Goal: Communication & Community: Ask a question

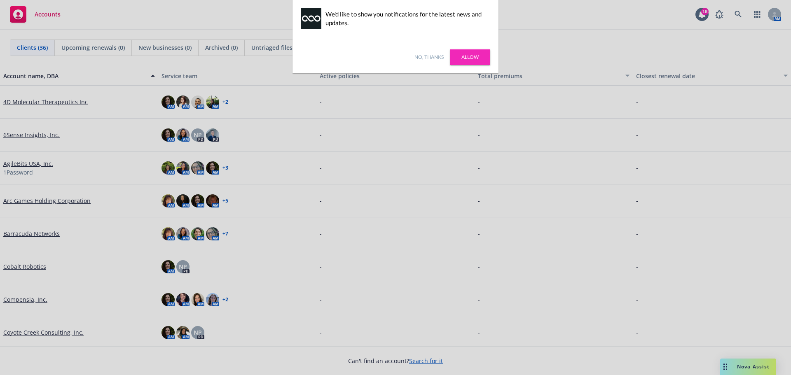
click at [756, 369] on div at bounding box center [395, 187] width 791 height 375
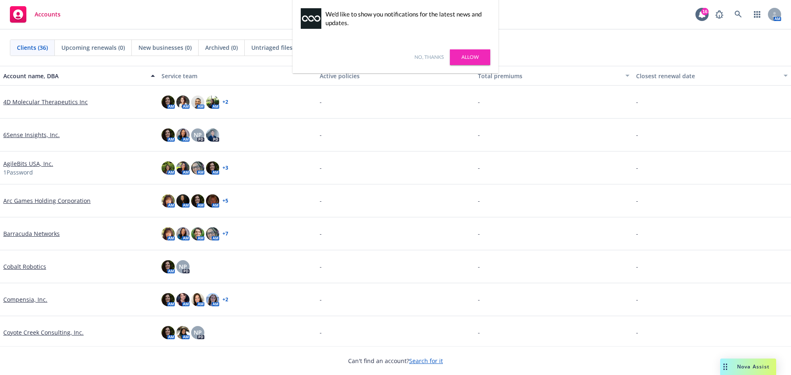
click at [751, 364] on span "Nova Assist" at bounding box center [753, 367] width 33 height 7
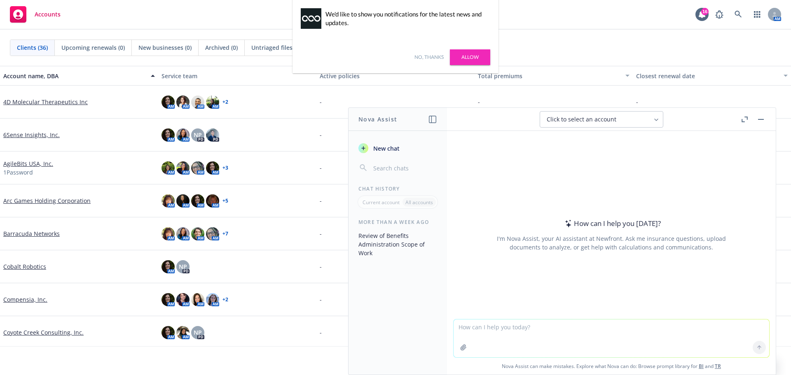
click at [469, 56] on link "Allow" at bounding box center [470, 57] width 40 height 16
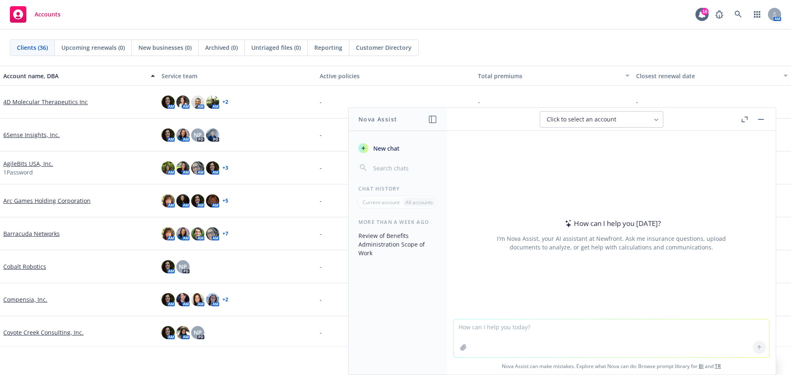
click at [590, 119] on span "Click to select an account" at bounding box center [582, 119] width 70 height 8
type input "b"
type input "s"
type input "t"
click at [426, 349] on div "More than a week ago Review of Benefits Administration Scope of Work" at bounding box center [398, 297] width 99 height 156
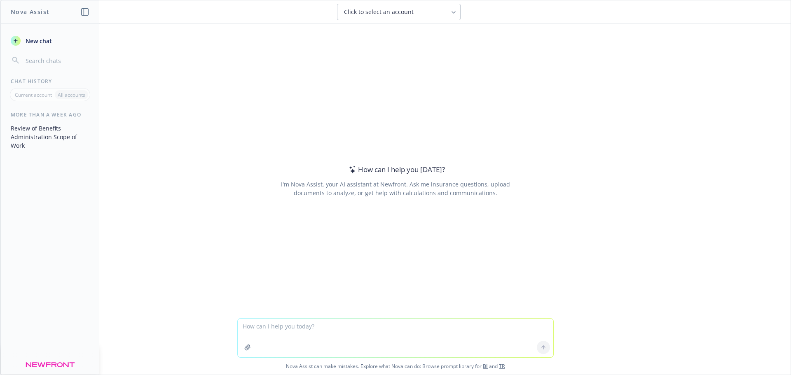
click at [335, 336] on textarea at bounding box center [396, 338] width 316 height 39
click at [331, 331] on textarea at bounding box center [396, 338] width 316 height 39
click at [236, 28] on div "How can I help you [DATE]? I'm Nova Assist, your AI assistant at Newfront. Ask …" at bounding box center [395, 170] width 791 height 295
click at [319, 343] on textarea at bounding box center [396, 338] width 316 height 39
paste textarea "Extract plan rules/rate calculation rules from the attached."
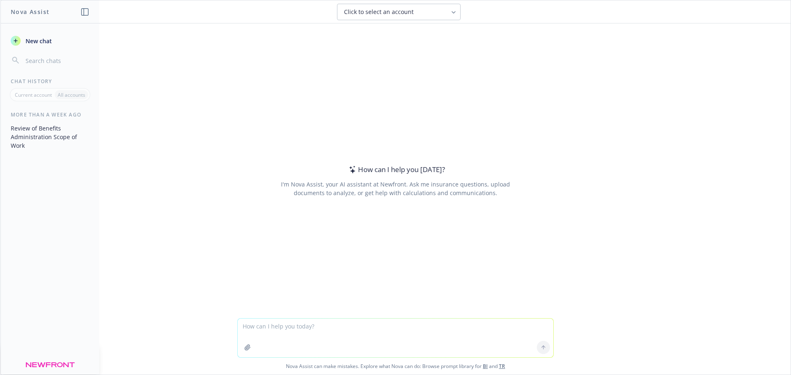
type textarea "Extract plan rules/rate calculation rules from the attached."
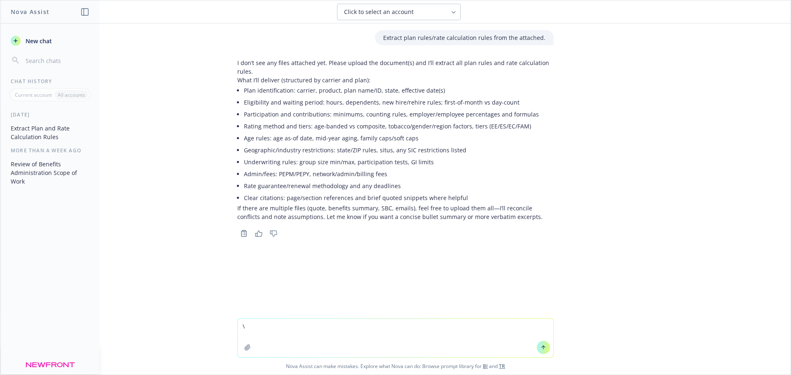
type textarea "\"
click at [358, 335] on textarea "\" at bounding box center [396, 338] width 316 height 39
click at [53, 42] on button "New chat" at bounding box center [49, 40] width 85 height 15
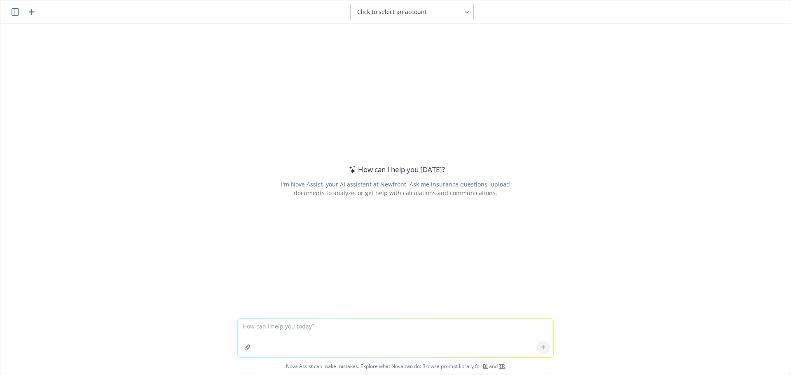
type textarea "I"
type textarea "Hi , I need your help"
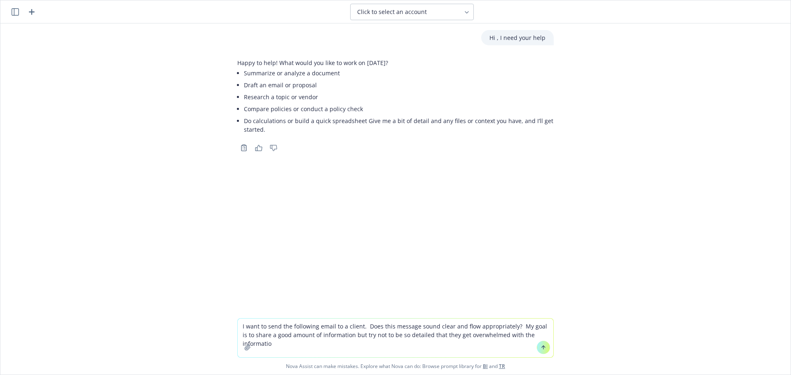
type textarea "I want to send the following email to a client. Does this message sound clear a…"
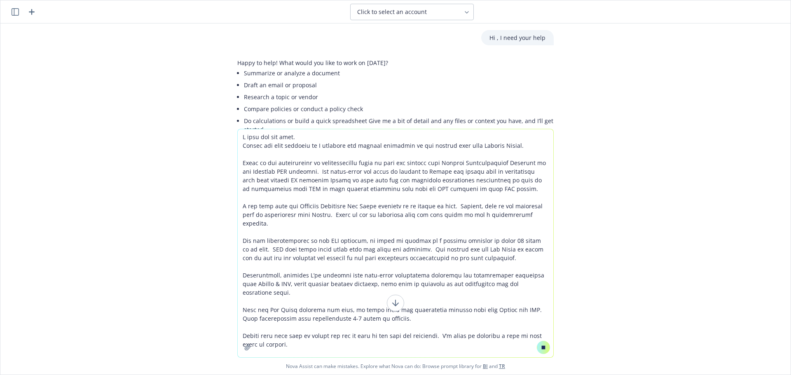
type textarea "I hope you are well. Thanks for your patience as I reviewed the options availab…"
click at [541, 346] on icon at bounding box center [544, 348] width 6 height 6
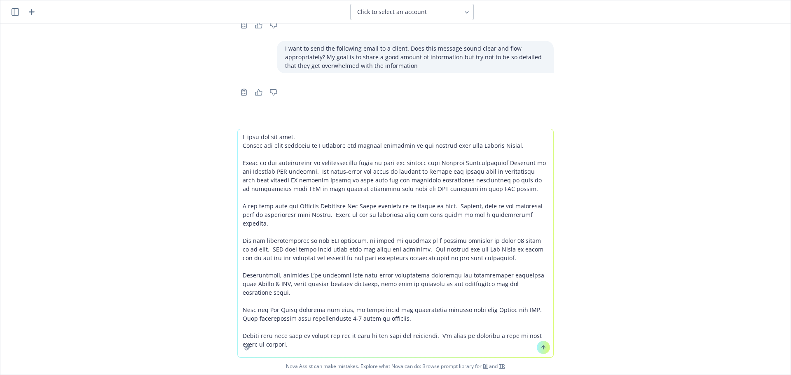
scroll to position [125, 0]
click at [541, 346] on icon at bounding box center [544, 348] width 6 height 6
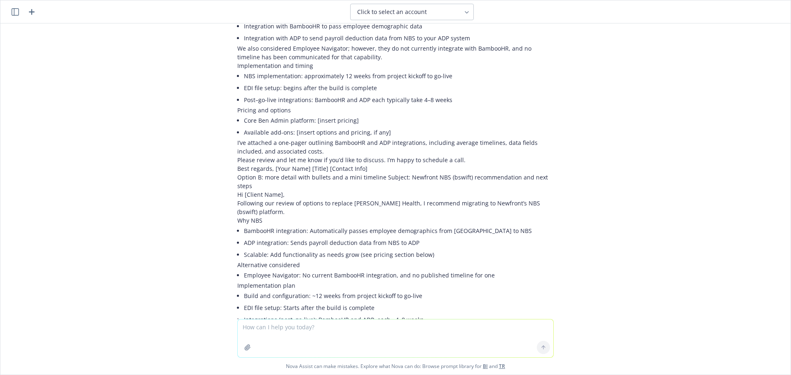
scroll to position [443, 0]
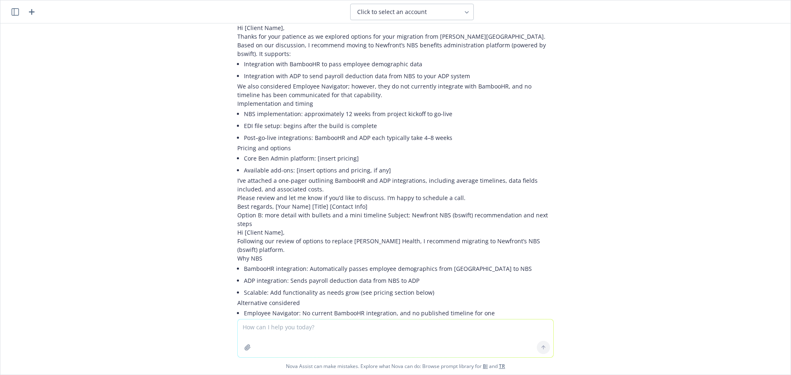
click at [332, 333] on textarea at bounding box center [396, 339] width 316 height 38
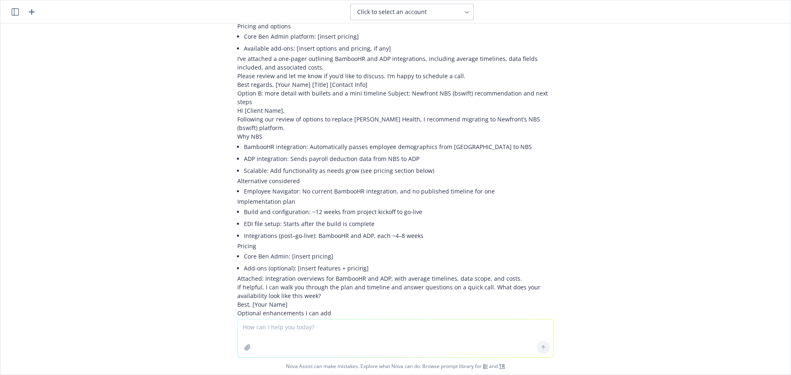
scroll to position [567, 0]
type textarea "can you make the message more friendly"
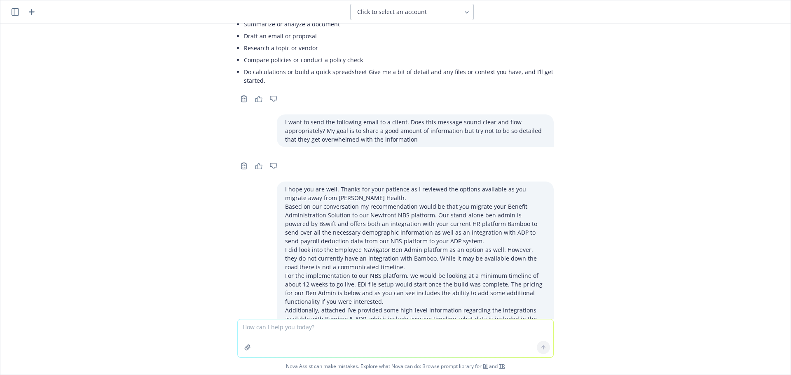
scroll to position [13, 0]
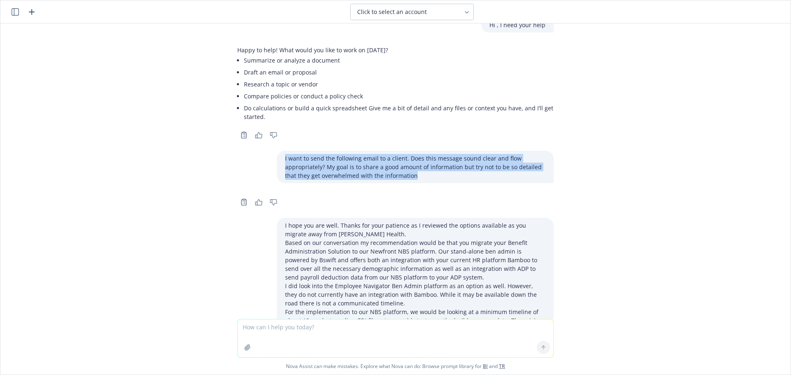
copy p "I want to send the following email to a client. Does this message sound clear a…"
drag, startPoint x: 418, startPoint y: 177, endPoint x: 279, endPoint y: 157, distance: 140.6
click at [285, 157] on p "I want to send the following email to a client. Does this message sound clear a…" at bounding box center [415, 167] width 260 height 26
